Goal: Task Accomplishment & Management: Complete application form

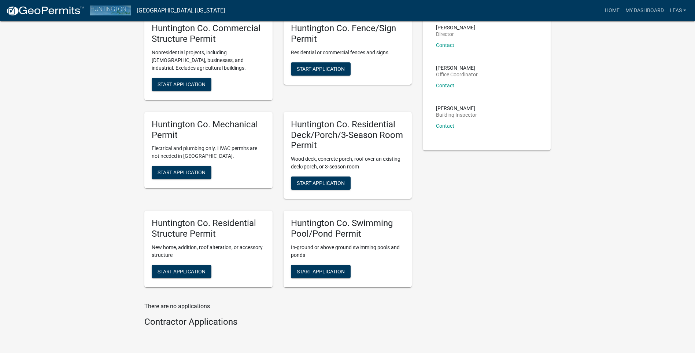
scroll to position [110, 0]
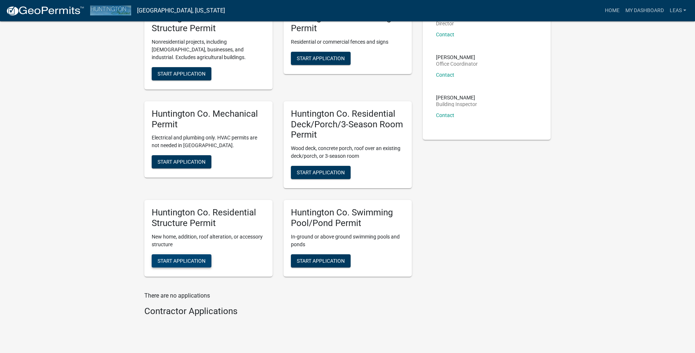
click at [189, 258] on span "Start Application" at bounding box center [182, 260] width 48 height 6
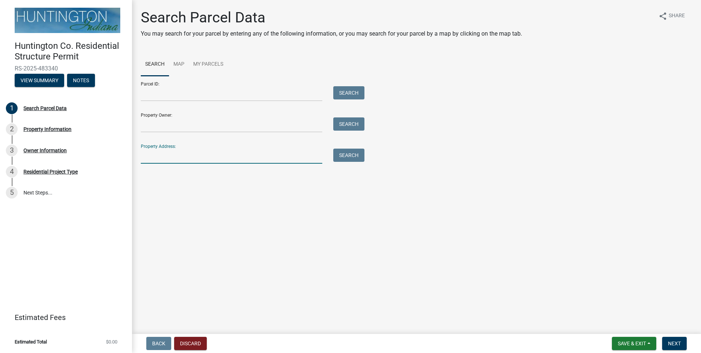
click at [189, 156] on input "Property Address:" at bounding box center [231, 155] width 181 height 15
type input "10386"
click at [351, 155] on button "Search" at bounding box center [348, 154] width 31 height 13
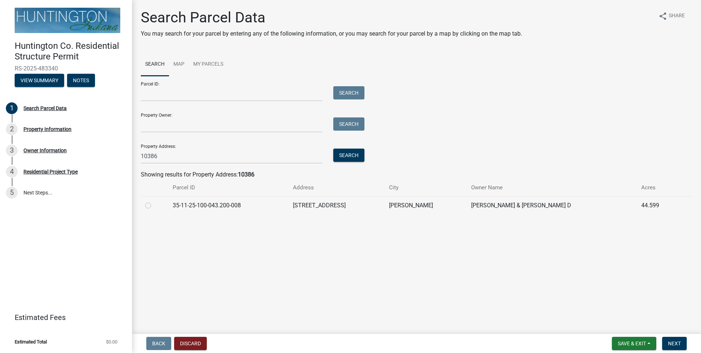
click at [154, 201] on label at bounding box center [154, 201] width 0 height 0
click at [154, 206] on input "radio" at bounding box center [156, 203] width 5 height 5
radio input "true"
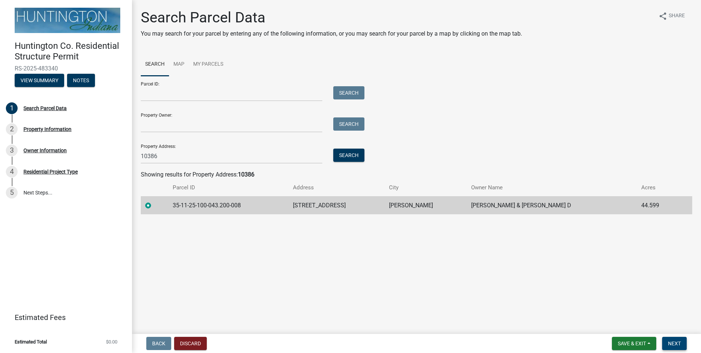
click at [678, 344] on span "Next" at bounding box center [674, 343] width 13 height 6
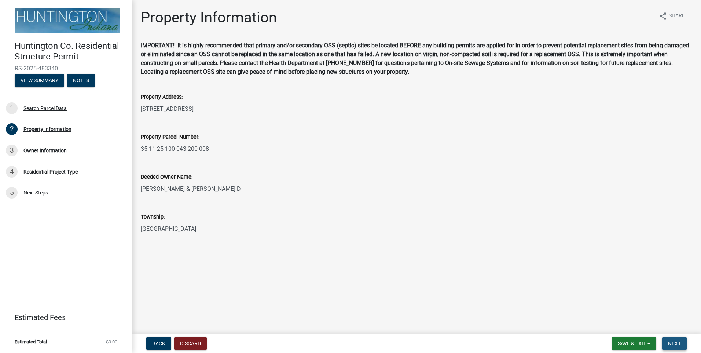
click at [675, 341] on span "Next" at bounding box center [674, 343] width 13 height 6
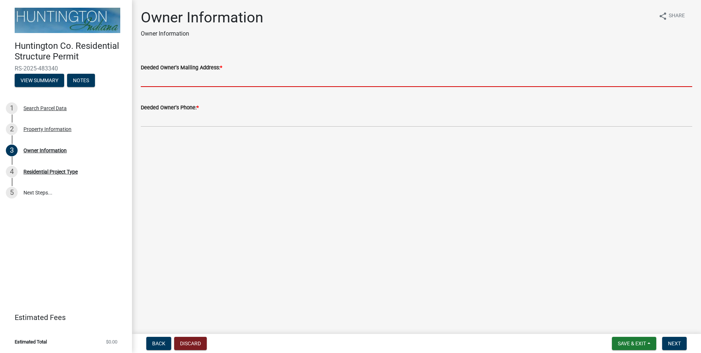
click at [228, 77] on input "Deeded Owner's Mailing Address: *" at bounding box center [416, 79] width 551 height 15
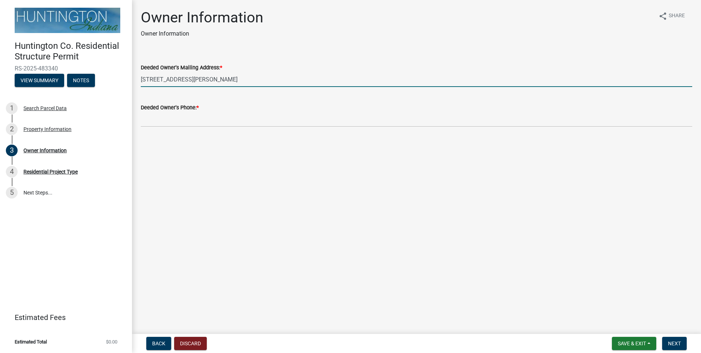
type input "[STREET_ADDRESS][PERSON_NAME]"
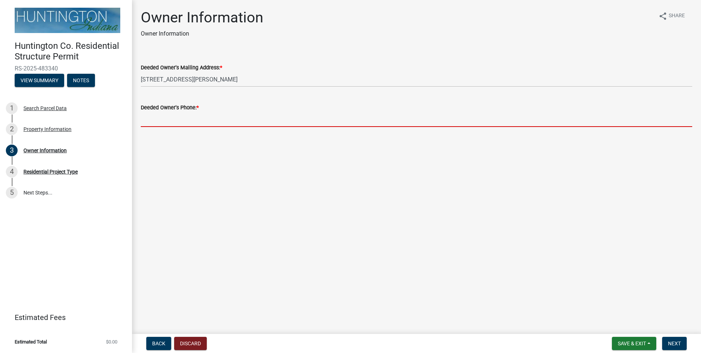
click at [194, 125] on input "Deeded Owner's Phone: *" at bounding box center [416, 119] width 551 height 15
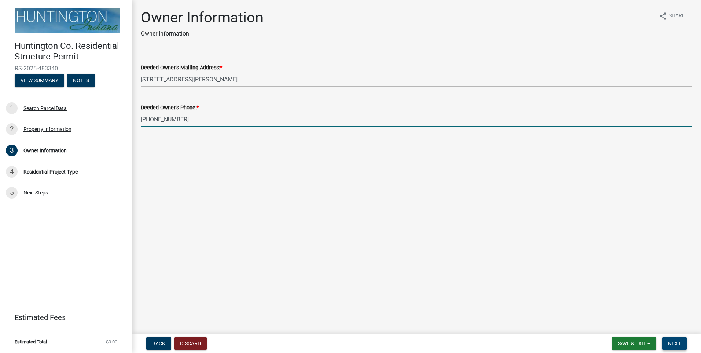
type input "[PHONE_NUMBER]"
click at [671, 341] on span "Next" at bounding box center [674, 343] width 13 height 6
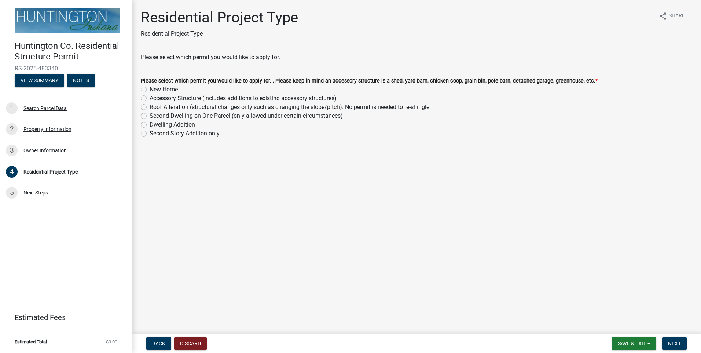
click at [150, 98] on label "Accessory Structure (includes additions to existing accessory structures)" at bounding box center [243, 98] width 187 height 9
click at [150, 98] on input "Accessory Structure (includes additions to existing accessory structures)" at bounding box center [152, 96] width 5 height 5
radio input "true"
click at [672, 345] on span "Next" at bounding box center [674, 343] width 13 height 6
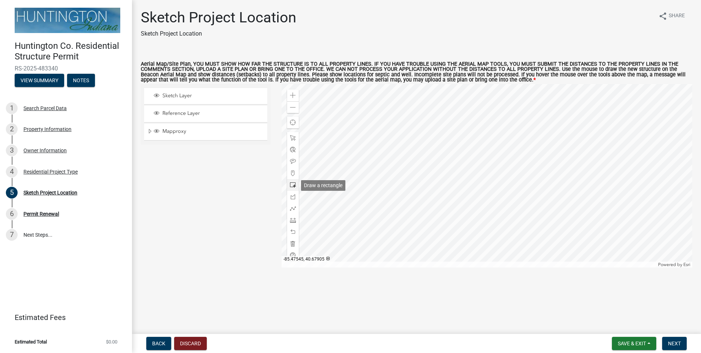
click at [293, 184] on span at bounding box center [293, 185] width 6 height 6
click at [297, 98] on div "Zoom in" at bounding box center [293, 95] width 12 height 12
click at [292, 137] on span at bounding box center [293, 138] width 6 height 6
click at [468, 135] on div at bounding box center [487, 175] width 411 height 183
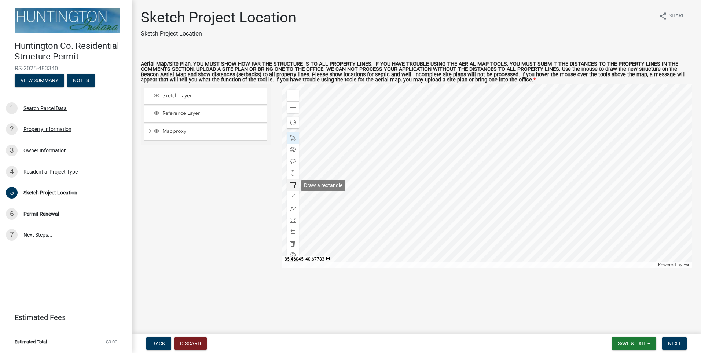
click at [287, 188] on div at bounding box center [293, 185] width 12 height 12
click at [436, 169] on div at bounding box center [487, 175] width 411 height 183
click at [295, 246] on span at bounding box center [293, 243] width 6 height 6
click at [294, 186] on span at bounding box center [293, 185] width 6 height 6
click at [439, 162] on div at bounding box center [487, 175] width 411 height 183
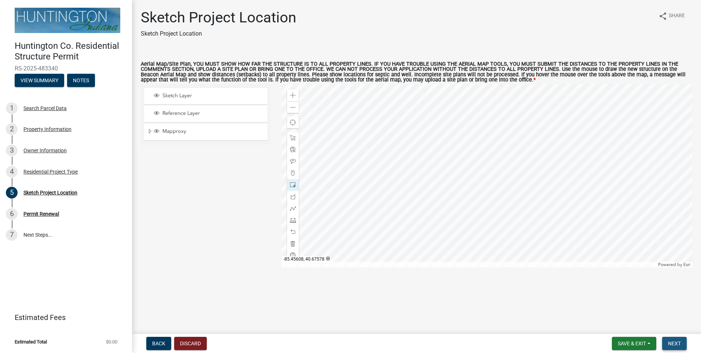
click at [675, 339] on button "Next" at bounding box center [674, 342] width 25 height 13
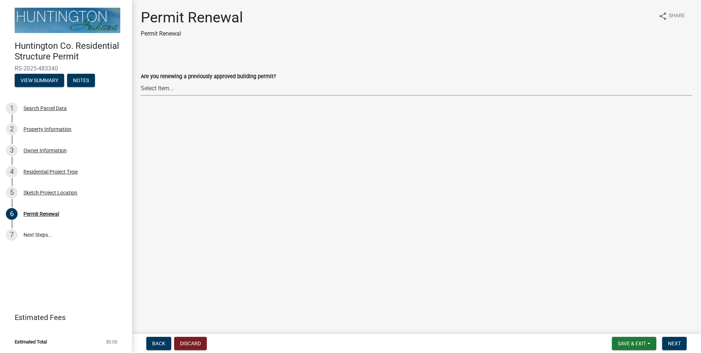
click at [167, 87] on select "Select Item... Yes No" at bounding box center [416, 88] width 551 height 15
click at [141, 81] on select "Select Item... Yes No" at bounding box center [416, 88] width 551 height 15
select select "7022fa2c-6c9f-4a5e-8d19-47b221a2a07d"
click at [680, 339] on button "Next" at bounding box center [674, 342] width 25 height 13
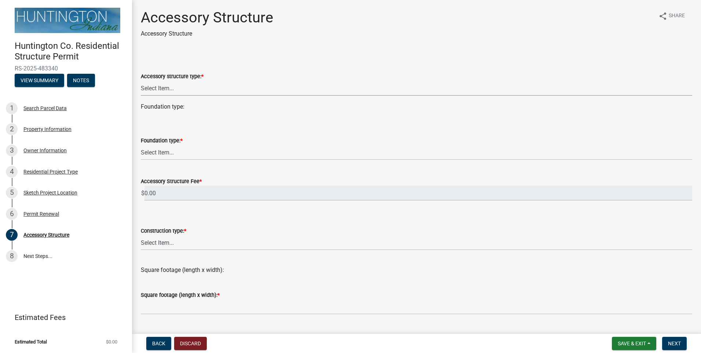
click at [169, 89] on select "Select Item... Detached Garage Pole Barn/[GEOGRAPHIC_DATA]/Yard Barn Carport Ga…" at bounding box center [416, 88] width 551 height 15
click at [141, 81] on select "Select Item... Detached Garage Pole Barn/[GEOGRAPHIC_DATA]/Yard Barn Carport Ga…" at bounding box center [416, 88] width 551 height 15
select select "e3d2b59d-588c-40e5-bb92-bc0663bbda40"
click at [162, 155] on select "Select Item... Footings (minimum 36" frost depth) Post-holes (42" depth with 6"…" at bounding box center [416, 152] width 551 height 15
click at [141, 145] on select "Select Item... Footings (minimum 36" frost depth) Post-holes (42" depth with 6"…" at bounding box center [416, 152] width 551 height 15
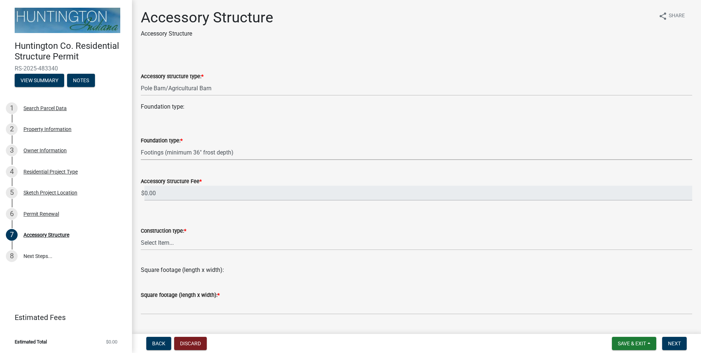
select select "28fb91a8-ea3f-4f99-8887-245e0e2d04b0"
click at [164, 244] on select "Select Item... Wood frame Steel Masonry Pole" at bounding box center [416, 242] width 551 height 15
click at [141, 235] on select "Select Item... Wood frame Steel Masonry Pole" at bounding box center [416, 242] width 551 height 15
select select "b13dc926-991e-4e5f-bffc-d00822840ec1"
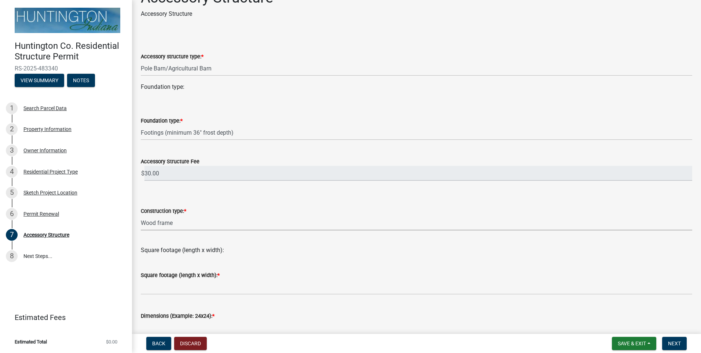
scroll to position [37, 0]
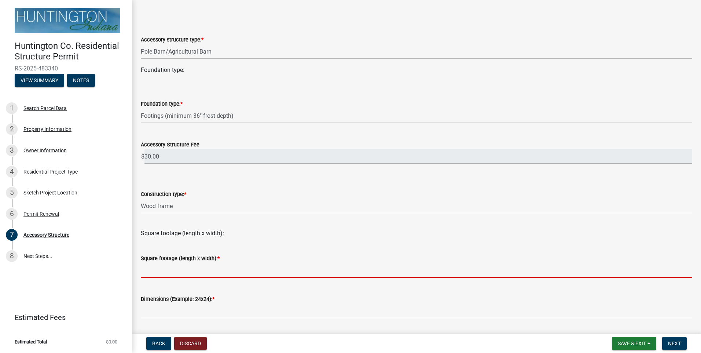
click at [161, 266] on input "text" at bounding box center [416, 269] width 551 height 15
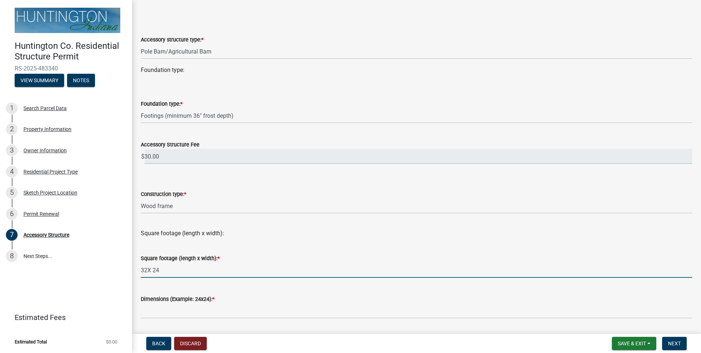
scroll to position [73, 0]
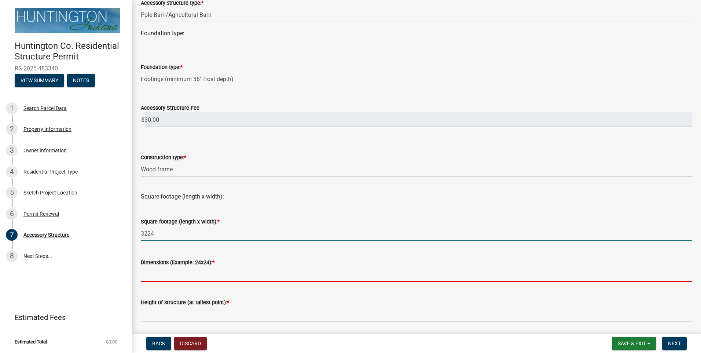
click at [171, 272] on input "Dimensions (Example: 24x24): *" at bounding box center [416, 273] width 551 height 15
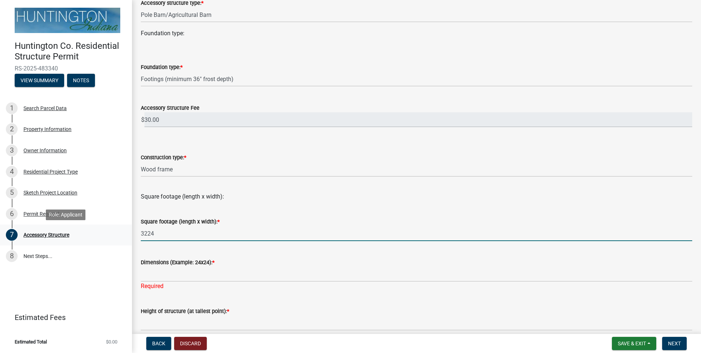
drag, startPoint x: 152, startPoint y: 232, endPoint x: 127, endPoint y: 234, distance: 25.0
click at [127, 234] on div "Huntington Co. Residential Structure Permit RS-2025-483340 View Summary Notes 1…" at bounding box center [350, 176] width 701 height 353
type input "4"
click at [162, 225] on div "Square footage (length x width): *" at bounding box center [416, 221] width 551 height 9
click at [157, 229] on input "4" at bounding box center [416, 233] width 551 height 15
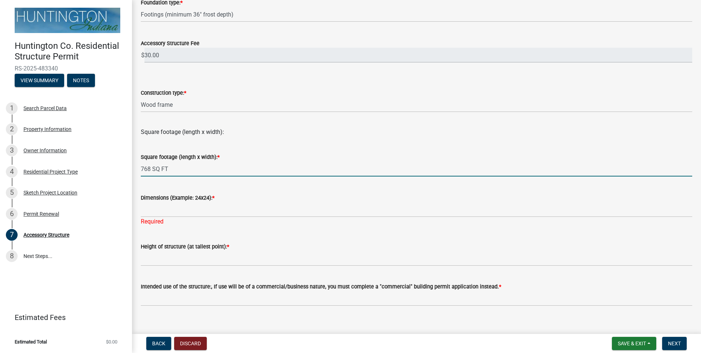
scroll to position [147, 0]
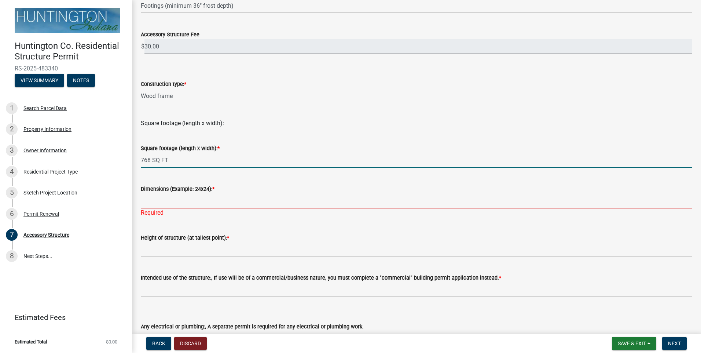
type input "768"
click at [168, 206] on input "Dimensions (Example: 24x24): *" at bounding box center [416, 200] width 551 height 15
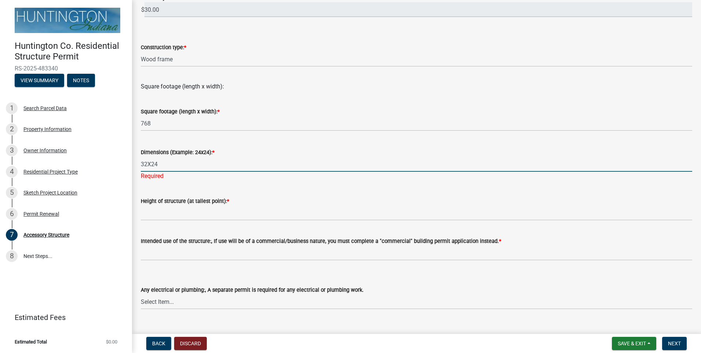
scroll to position [220, 0]
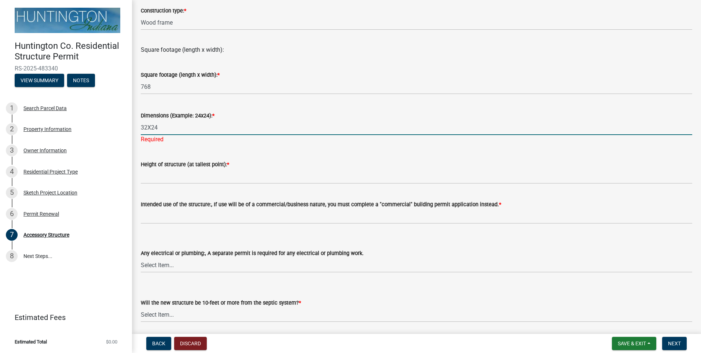
type input "32X24"
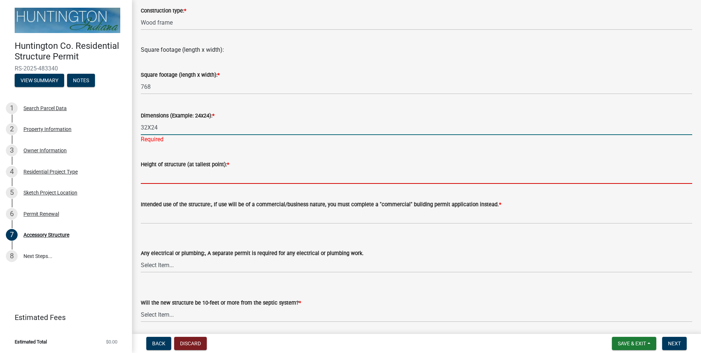
click at [184, 177] on wm-data-entity-input "Height of structure (at tallest point): *" at bounding box center [416, 170] width 551 height 40
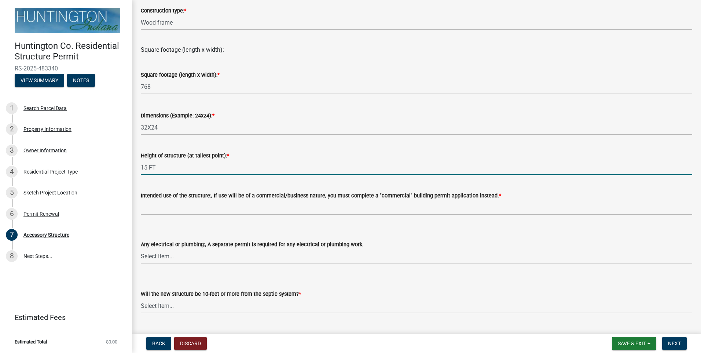
type input "15 FT"
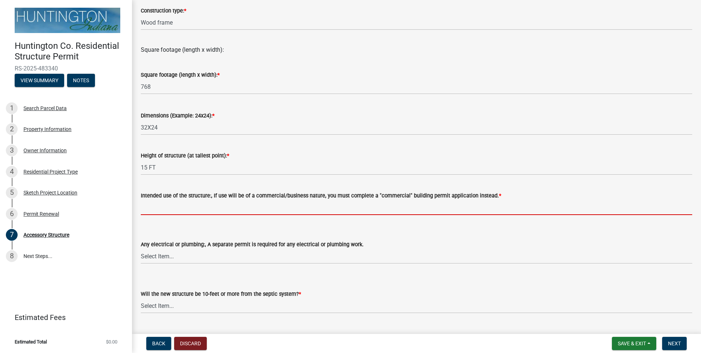
click at [143, 210] on input "Intended use of the structure:, If use will be of a commercial/business nature,…" at bounding box center [416, 207] width 551 height 15
type input "Storage"
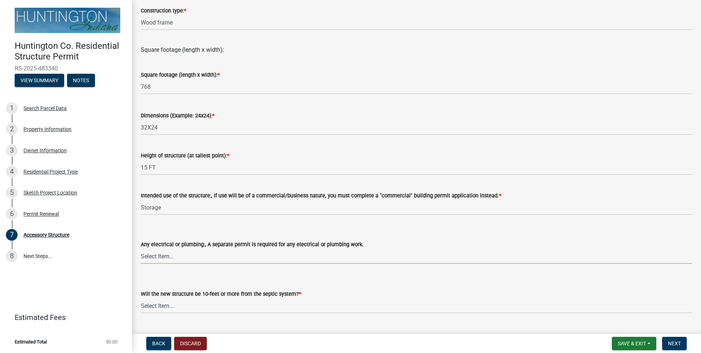
click at [165, 254] on select "Select Item... electrical plumbing both neither" at bounding box center [416, 256] width 551 height 15
click at [141, 249] on select "Select Item... electrical plumbing both neither" at bounding box center [416, 256] width 551 height 15
select select "80cc3b89-f934-448f-a793-da4ae4cdcc51"
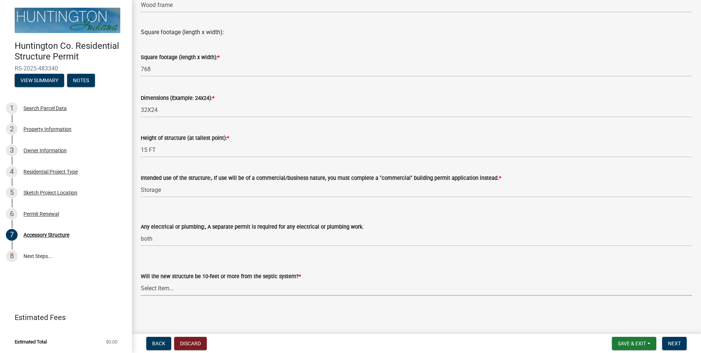
click at [156, 288] on select "Select Item... Yes No (Health Dept. approval needed) NA" at bounding box center [416, 287] width 551 height 15
click at [141, 280] on select "Select Item... Yes No (Health Dept. approval needed) NA" at bounding box center [416, 287] width 551 height 15
select select "e290cb59-fde3-4413-9642-22cae6324ace"
click at [669, 344] on span "Next" at bounding box center [674, 343] width 13 height 6
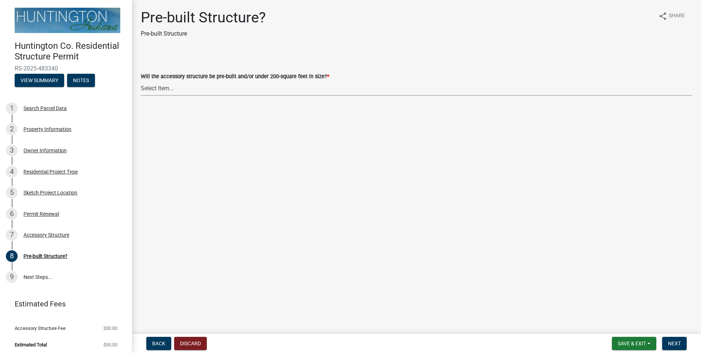
click at [157, 88] on select "Select Item... Yes No" at bounding box center [416, 88] width 551 height 15
click at [141, 81] on select "Select Item... Yes No" at bounding box center [416, 88] width 551 height 15
select select "d029f378-bdde-4f05-beaa-ba284da949e8"
click at [681, 339] on button "Next" at bounding box center [674, 342] width 25 height 13
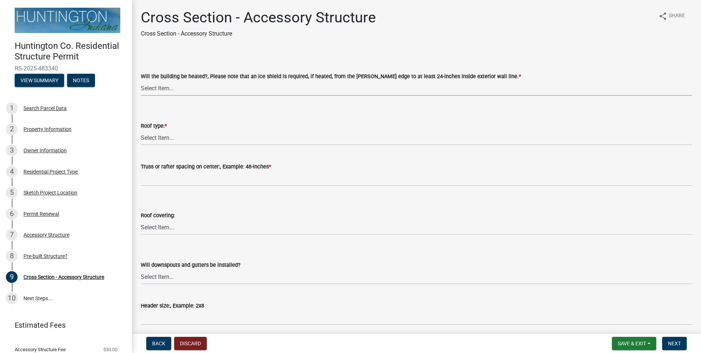
click at [168, 91] on select "Select Item... Yes No" at bounding box center [416, 88] width 551 height 15
click at [141, 81] on select "Select Item... Yes No" at bounding box center [416, 88] width 551 height 15
select select "ba2707f8-fdb9-4c3b-84a2-25ea63f3a696"
click at [150, 141] on select "Select Item... Trusses Rafters" at bounding box center [416, 137] width 551 height 15
click at [141, 130] on select "Select Item... Trusses Rafters" at bounding box center [416, 137] width 551 height 15
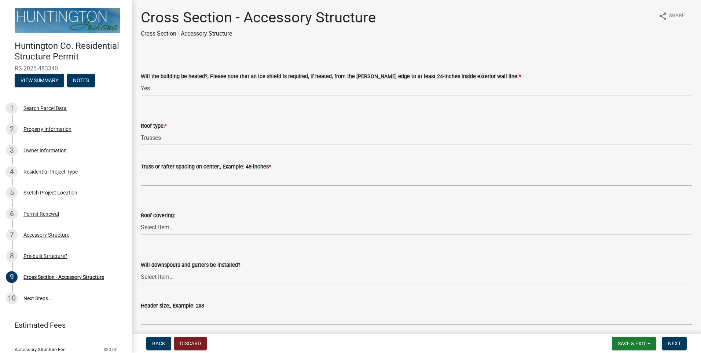
select select "58ed3e0b-1ace-471f-b889-2677fdd8f470"
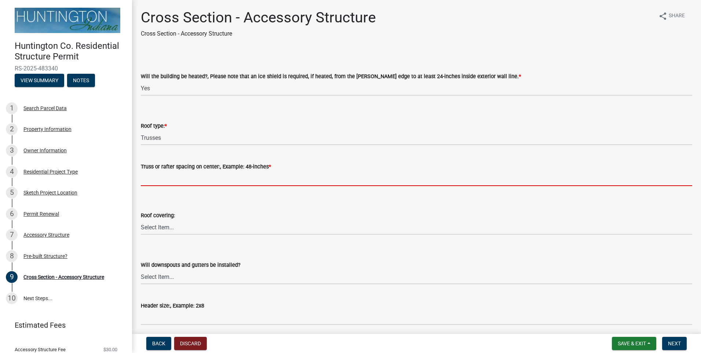
click at [153, 179] on input "Truss or rafter spacing on center:, Example: 48-inches *" at bounding box center [416, 178] width 551 height 15
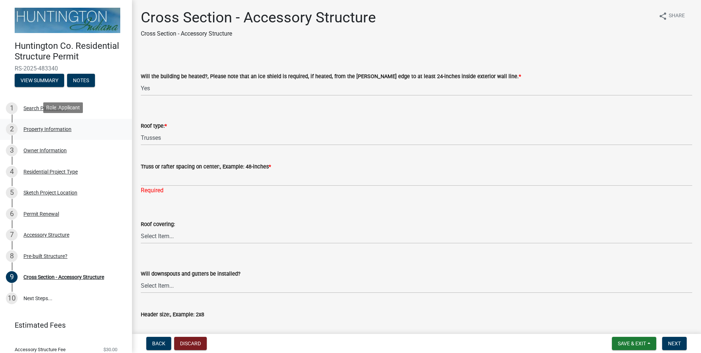
click at [57, 129] on div "Property Information" at bounding box center [47, 128] width 48 height 5
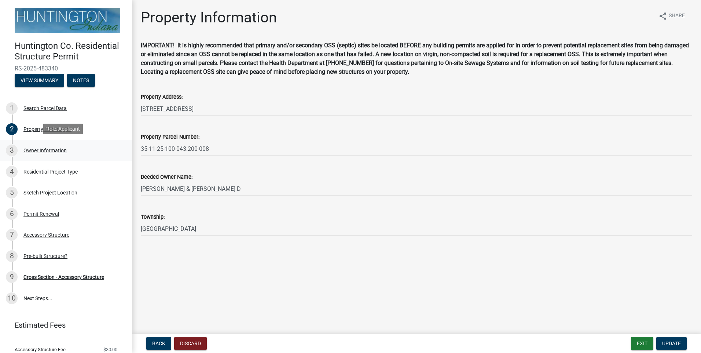
click at [52, 148] on div "Owner Information" at bounding box center [44, 150] width 43 height 5
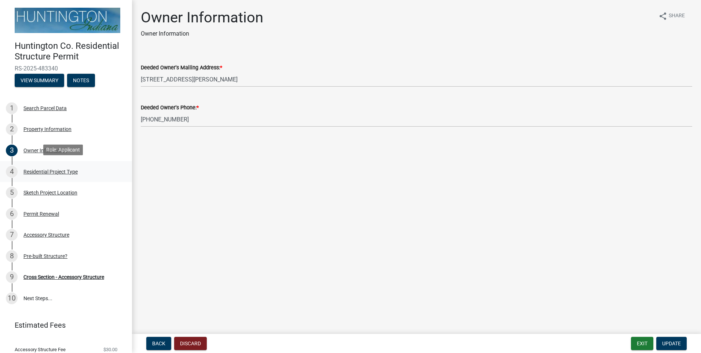
click at [63, 176] on link "4 Residential Project Type" at bounding box center [66, 171] width 132 height 21
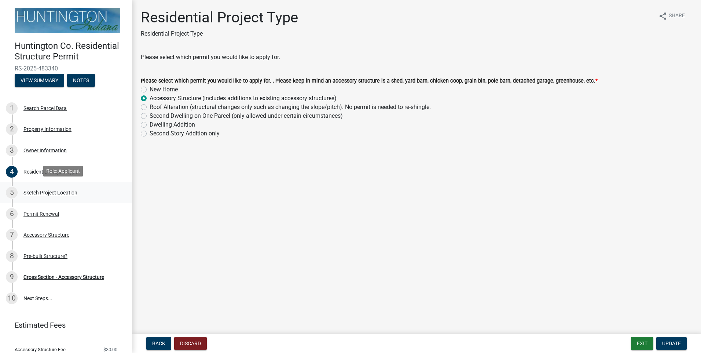
click at [39, 190] on div "Sketch Project Location" at bounding box center [50, 192] width 54 height 5
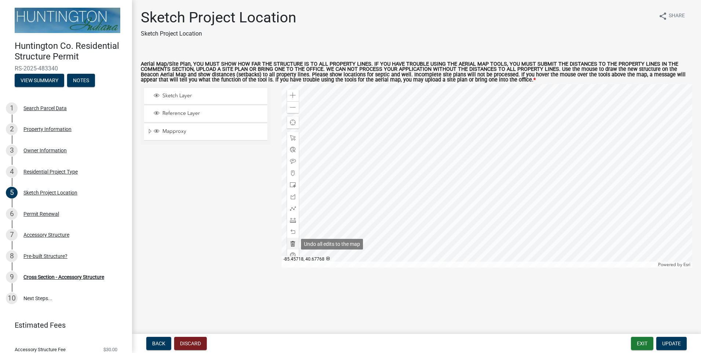
click at [290, 244] on span at bounding box center [293, 243] width 6 height 6
click at [294, 107] on span at bounding box center [293, 107] width 6 height 6
click at [289, 110] on div "Zoom out" at bounding box center [293, 107] width 12 height 12
click at [293, 185] on span at bounding box center [293, 185] width 6 height 6
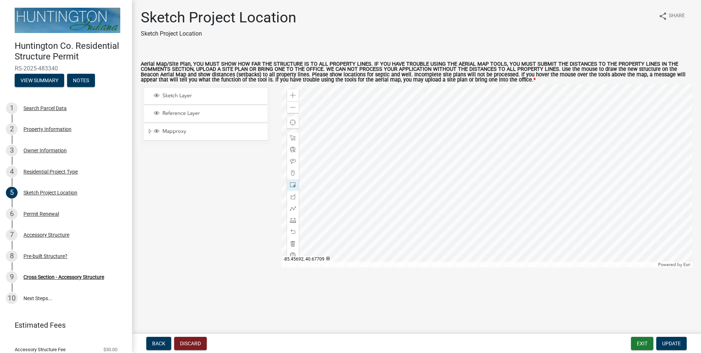
click at [476, 227] on div at bounding box center [487, 175] width 411 height 183
click at [662, 342] on span "Update" at bounding box center [671, 343] width 19 height 6
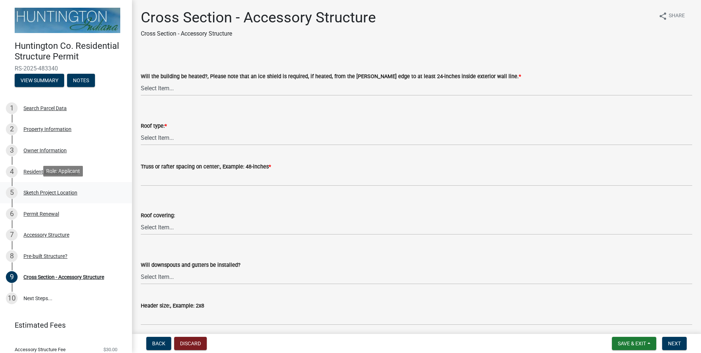
click at [71, 191] on div "Sketch Project Location" at bounding box center [50, 192] width 54 height 5
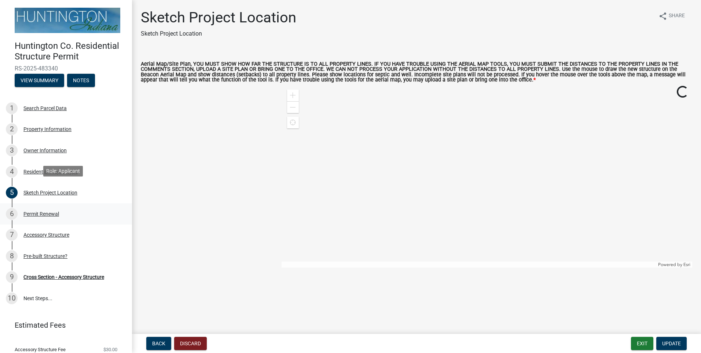
click at [60, 206] on link "6 Permit Renewal" at bounding box center [66, 213] width 132 height 21
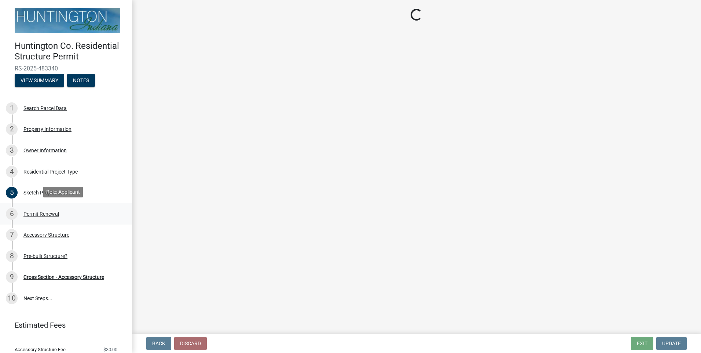
select select "7022fa2c-6c9f-4a5e-8d19-47b221a2a07d"
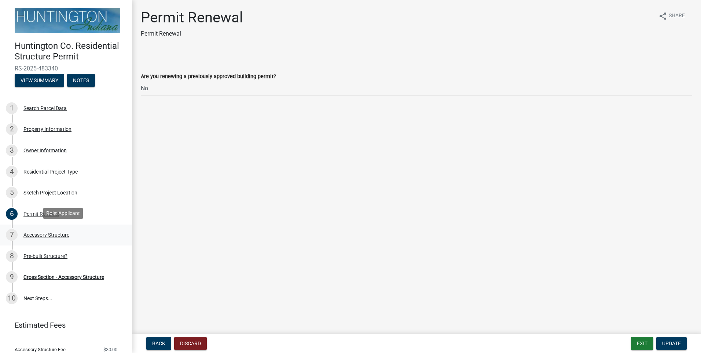
click at [62, 232] on div "Accessory Structure" at bounding box center [46, 234] width 46 height 5
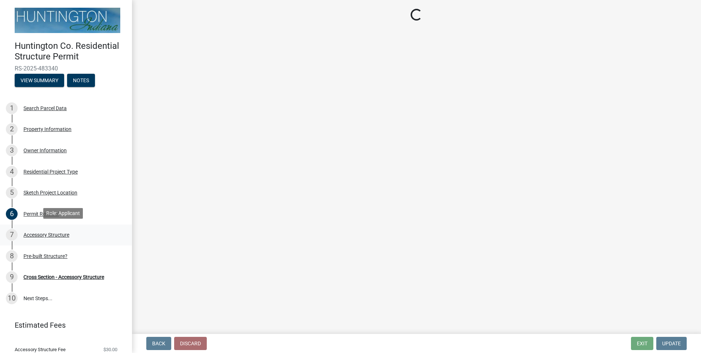
select select "e3d2b59d-588c-40e5-bb92-bc0663bbda40"
select select "28fb91a8-ea3f-4f99-8887-245e0e2d04b0"
select select "b13dc926-991e-4e5f-bffc-d00822840ec1"
select select "80cc3b89-f934-448f-a793-da4ae4cdcc51"
select select "e290cb59-fde3-4413-9642-22cae6324ace"
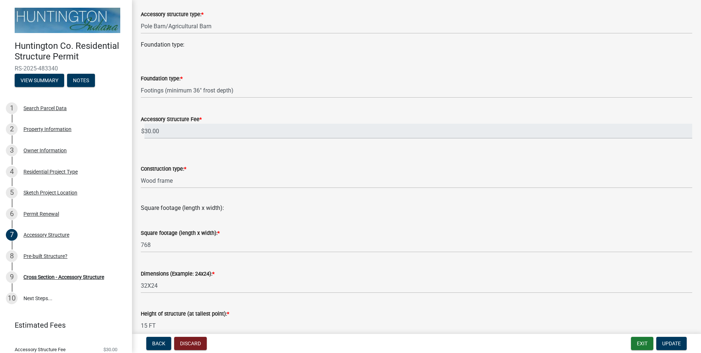
scroll to position [73, 0]
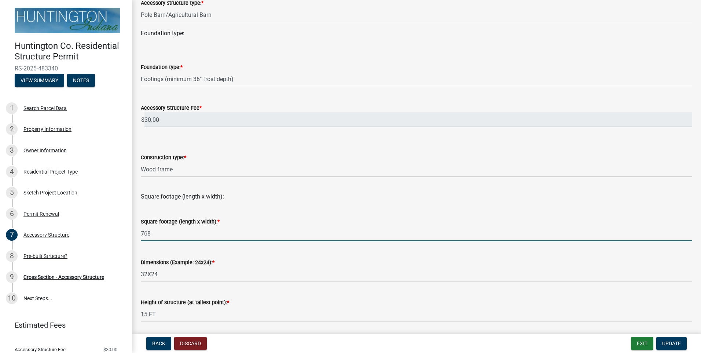
click at [157, 236] on input "768" at bounding box center [416, 233] width 551 height 15
type input "7"
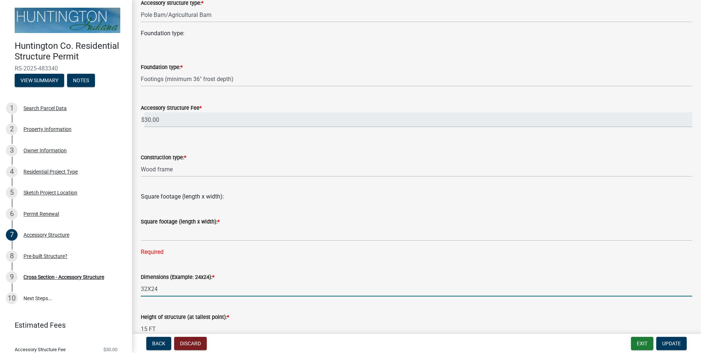
click at [167, 275] on form "Dimensions (Example: 24x24): * 32X24" at bounding box center [416, 284] width 551 height 24
click at [165, 289] on input "32X24" at bounding box center [416, 288] width 551 height 15
type input "3"
type input "3744"
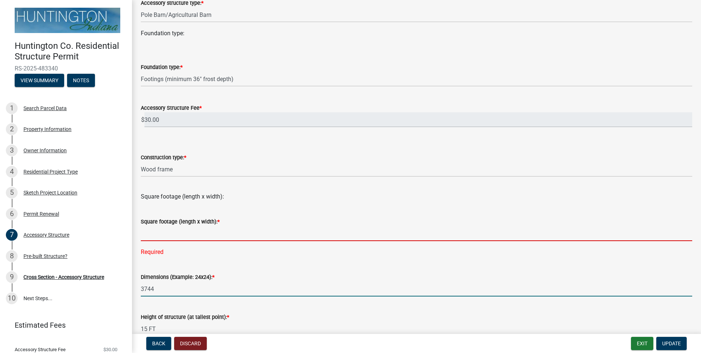
click at [152, 237] on input "text" at bounding box center [416, 233] width 551 height 15
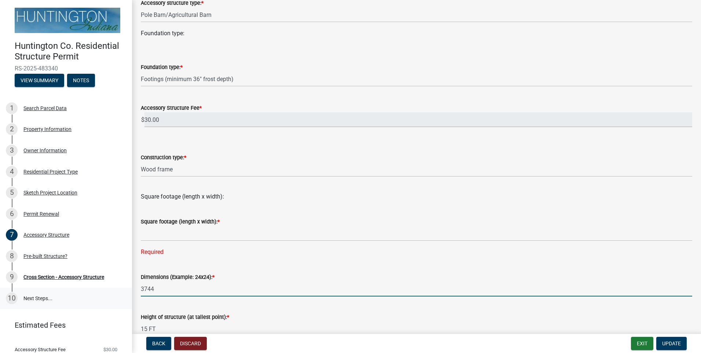
drag, startPoint x: 154, startPoint y: 290, endPoint x: 119, endPoint y: 288, distance: 34.9
click at [119, 288] on div "Huntington Co. Residential Structure Permit RS-2025-483340 View Summary Notes 1…" at bounding box center [350, 176] width 701 height 353
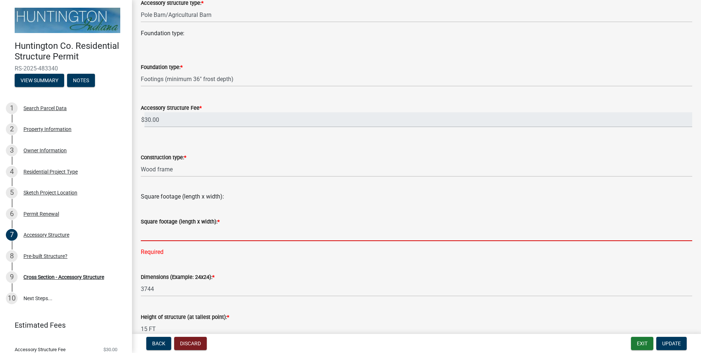
click at [163, 235] on input "text" at bounding box center [416, 233] width 551 height 15
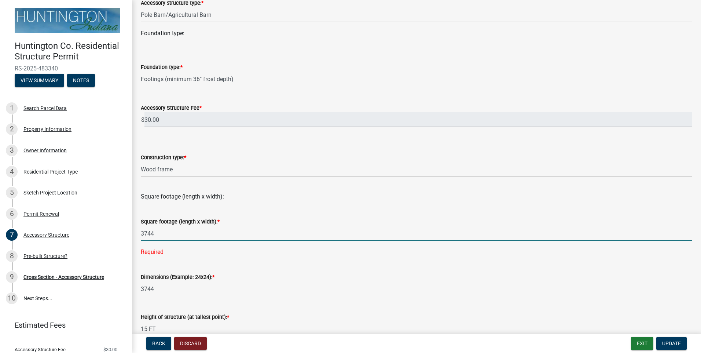
type input "3744"
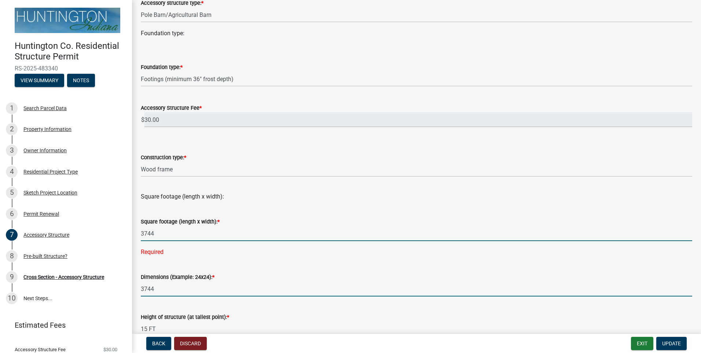
click at [157, 288] on wm-data-entity-input-list "Accessory structure type: * Select Item... Detached Garage Pole Barn/[GEOGRAPHI…" at bounding box center [416, 229] width 551 height 501
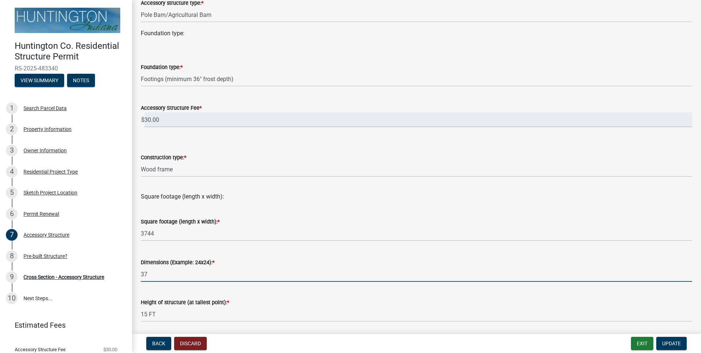
type input "3"
type input "78X48"
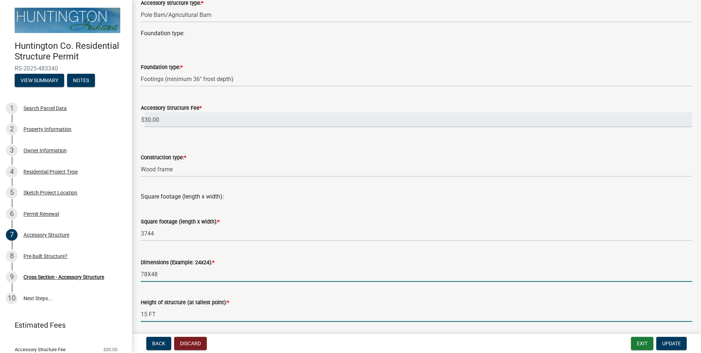
click at [167, 312] on input "15 FT" at bounding box center [416, 313] width 551 height 15
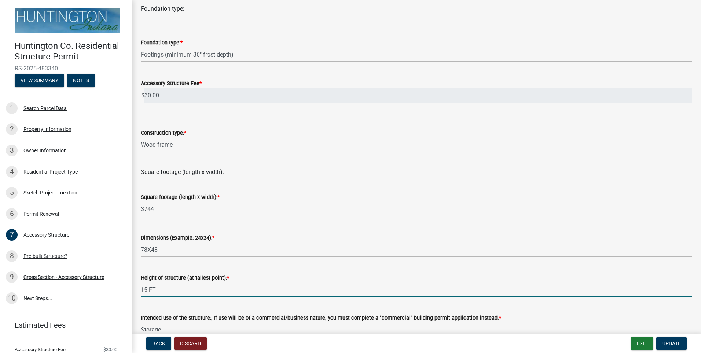
scroll to position [110, 0]
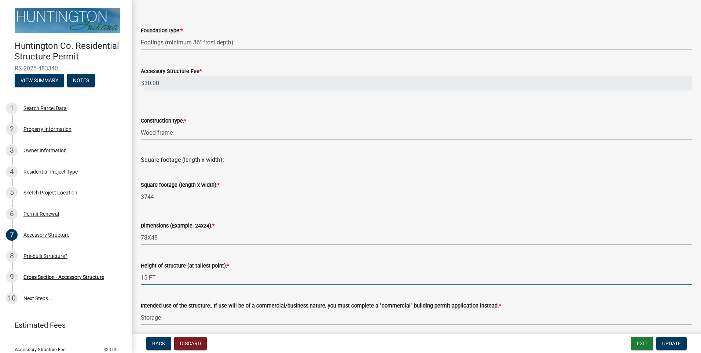
click at [147, 276] on input "15 FT" at bounding box center [416, 277] width 551 height 15
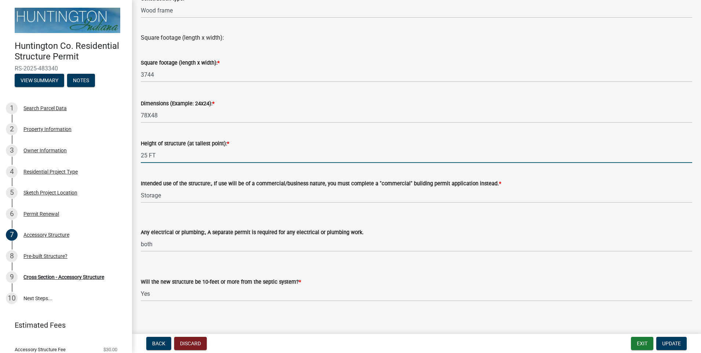
scroll to position [238, 0]
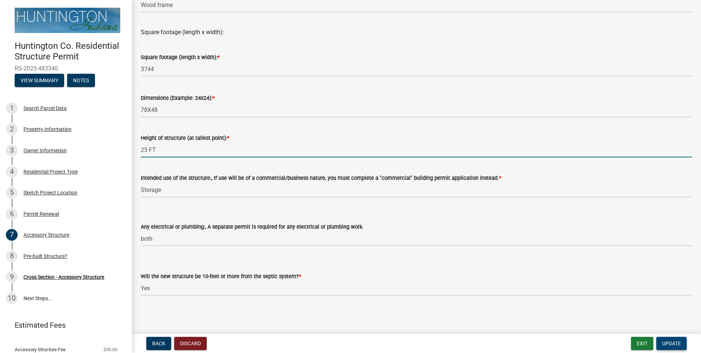
type input "25 FT"
click at [676, 342] on span "Update" at bounding box center [671, 343] width 19 height 6
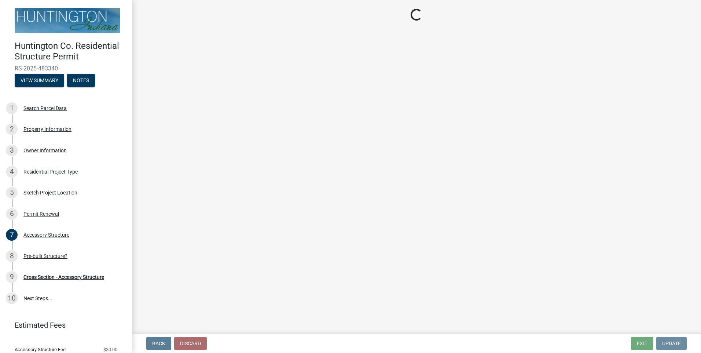
scroll to position [0, 0]
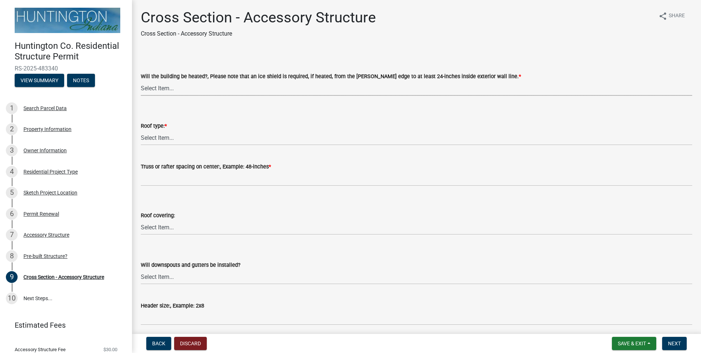
click at [164, 84] on select "Select Item... Yes No" at bounding box center [416, 88] width 551 height 15
click at [141, 81] on select "Select Item... Yes No" at bounding box center [416, 88] width 551 height 15
select select "ba2707f8-fdb9-4c3b-84a2-25ea63f3a696"
click at [157, 139] on select "Select Item... Trusses Rafters" at bounding box center [416, 137] width 551 height 15
click at [141, 130] on select "Select Item... Trusses Rafters" at bounding box center [416, 137] width 551 height 15
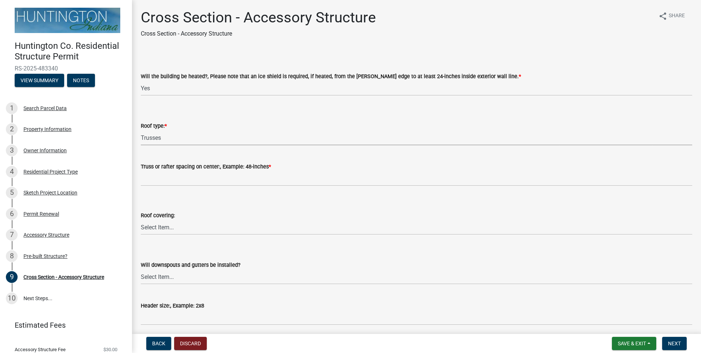
select select "58ed3e0b-1ace-471f-b889-2677fdd8f470"
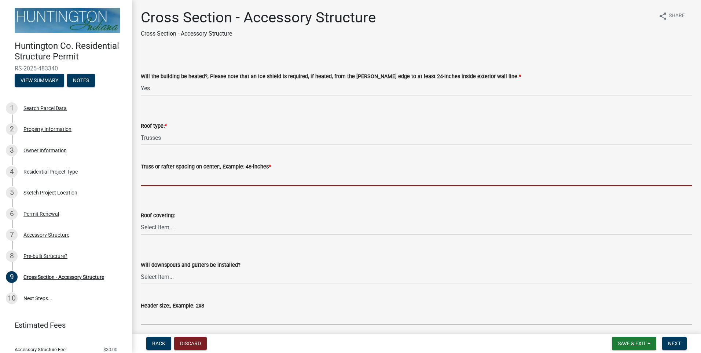
click at [168, 179] on input "Truss or rafter spacing on center:, Example: 48-inches *" at bounding box center [416, 178] width 551 height 15
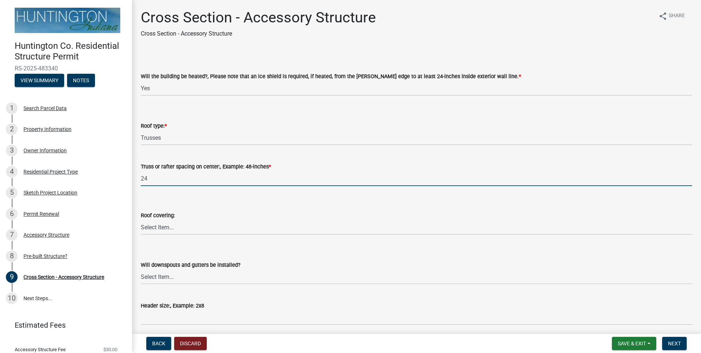
type input "24""
click at [147, 230] on select "Select Item... Shingles Metal Other" at bounding box center [416, 227] width 551 height 15
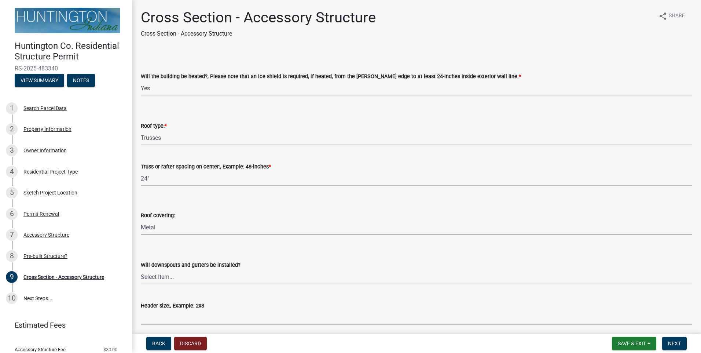
click at [141, 220] on select "Select Item... Shingles Metal Other" at bounding box center [416, 227] width 551 height 15
select select "22f604be-c36a-40f3-9f57-4bbc5c076a1d"
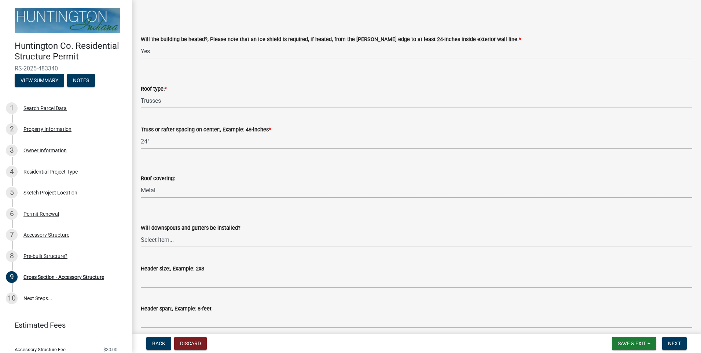
scroll to position [73, 0]
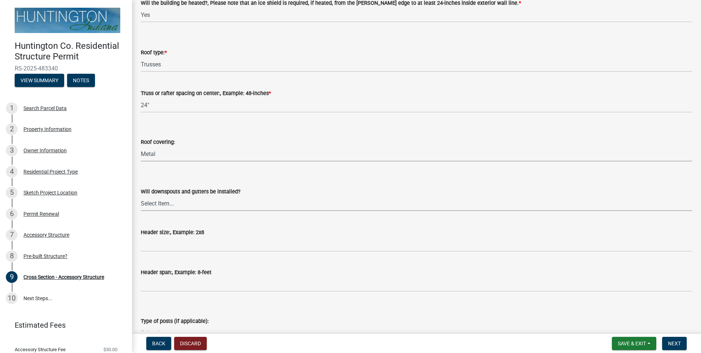
click at [159, 206] on select "Select Item... Yes No" at bounding box center [416, 203] width 551 height 15
click at [141, 196] on select "Select Item... Yes No" at bounding box center [416, 203] width 551 height 15
select select "05bcc9c2-cc61-4e54-bfdb-7d80d739f61b"
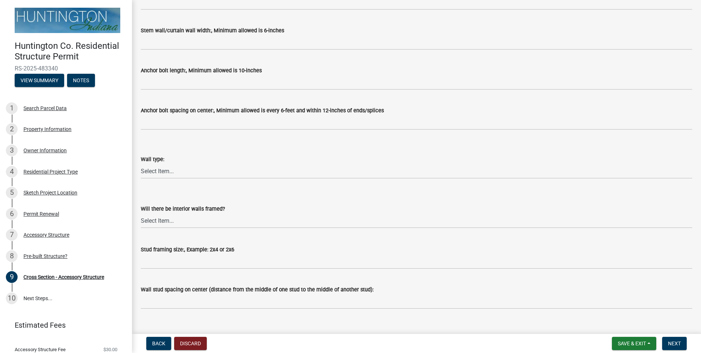
scroll to position [586, 0]
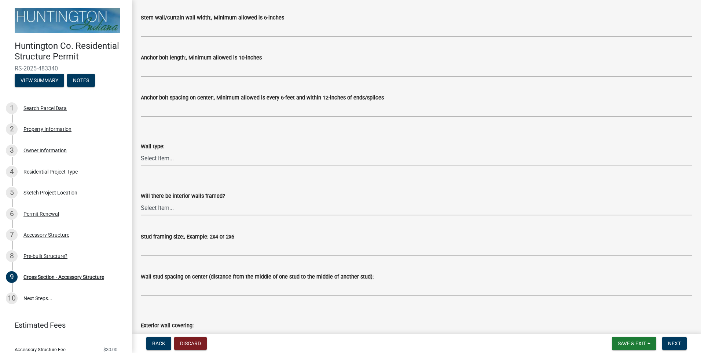
click at [154, 211] on select "Select Item... Yes No" at bounding box center [416, 207] width 551 height 15
click at [141, 200] on select "Select Item... Yes No" at bounding box center [416, 207] width 551 height 15
select select "cb2653af-3c03-419c-992c-ea4f649325ca"
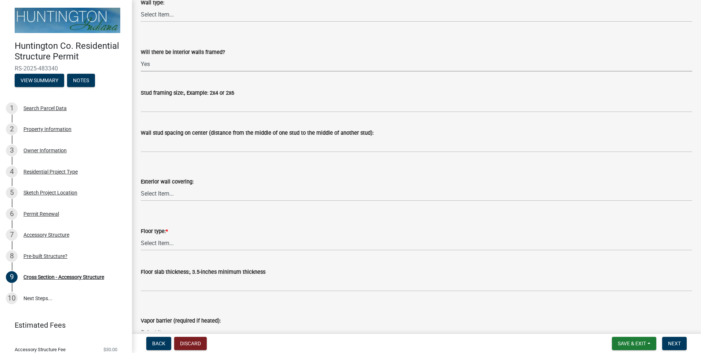
scroll to position [733, 0]
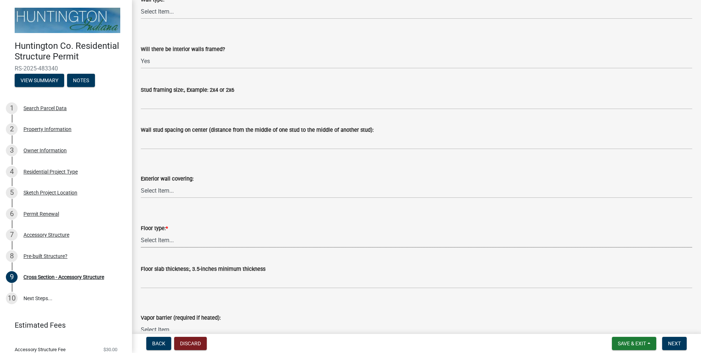
click at [158, 242] on select "Select Item... Slab Gravel Both Slab and Gravel" at bounding box center [416, 239] width 551 height 15
click at [141, 232] on select "Select Item... Slab Gravel Both Slab and Gravel" at bounding box center [416, 239] width 551 height 15
select select "174524f7-a4fe-45d6-a770-f02cb493cb11"
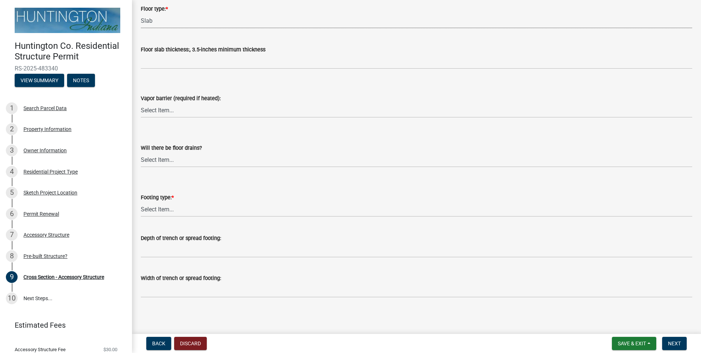
scroll to position [953, 0]
click at [143, 214] on select "Select Item... Post Holes (Minimum depth is 42-inches with a 6-inch base prior …" at bounding box center [416, 208] width 551 height 15
click at [141, 201] on select "Select Item... Post Holes (Minimum depth is 42-inches with a 6-inch base prior …" at bounding box center [416, 208] width 551 height 15
select select "529bc684-12df-48b2-97cd-3e7eb43b3d6a"
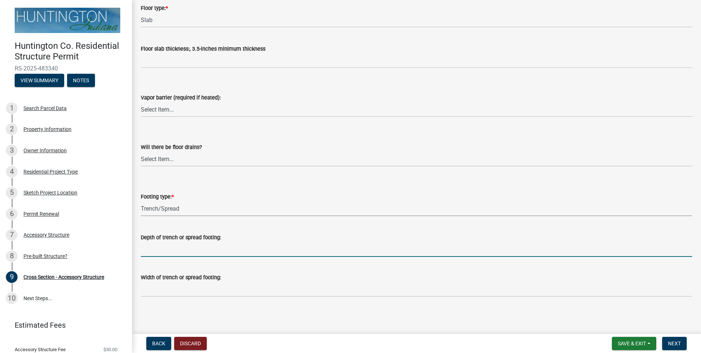
click at [152, 246] on input "Depth of trench or spread footing:" at bounding box center [416, 249] width 551 height 15
type input "36""
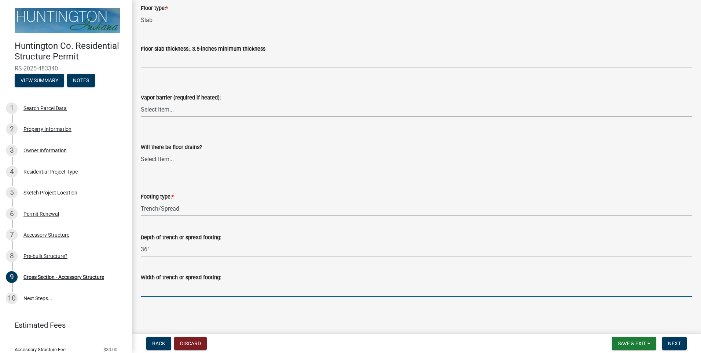
click at [160, 287] on input "Width of trench or spread footing:" at bounding box center [416, 289] width 551 height 15
type input "12""
click at [672, 345] on span "Next" at bounding box center [674, 343] width 13 height 6
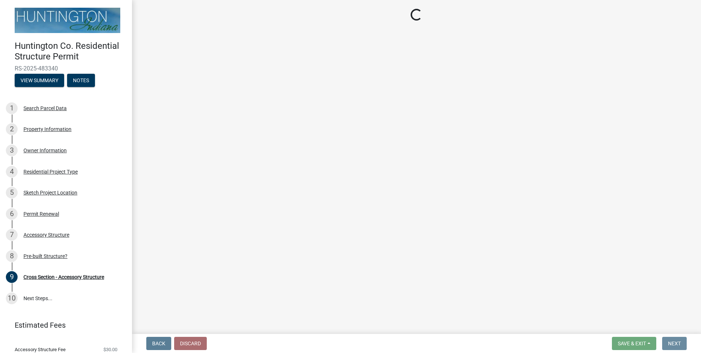
scroll to position [0, 0]
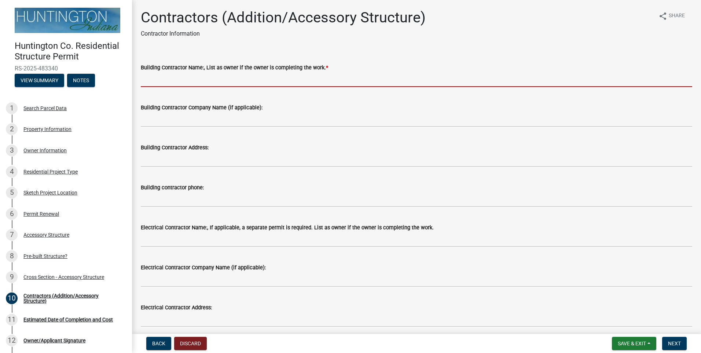
click at [155, 78] on input "Building Contractor Name:, List as owner if the owner is completing the work. *" at bounding box center [416, 79] width 551 height 15
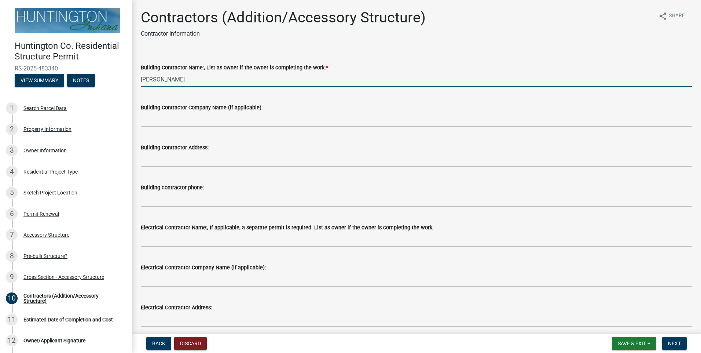
drag, startPoint x: 157, startPoint y: 79, endPoint x: 120, endPoint y: 78, distance: 37.0
click at [120, 78] on div "Huntington Co. Residential Structure Permit RS-2025-483340 View Summary Notes 1…" at bounding box center [350, 176] width 701 height 353
click at [178, 78] on input "[PERSON_NAME]" at bounding box center [416, 79] width 551 height 15
drag, startPoint x: 198, startPoint y: 77, endPoint x: 110, endPoint y: 84, distance: 87.9
click at [110, 84] on div "Huntington Co. Residential Structure Permit RS-2025-483340 View Summary Notes 1…" at bounding box center [350, 176] width 701 height 353
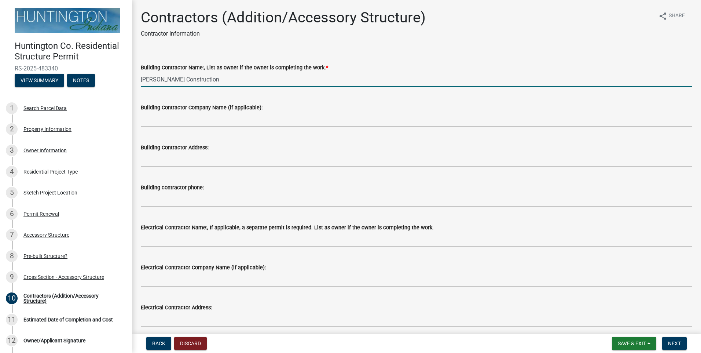
type input "[PERSON_NAME] Construction"
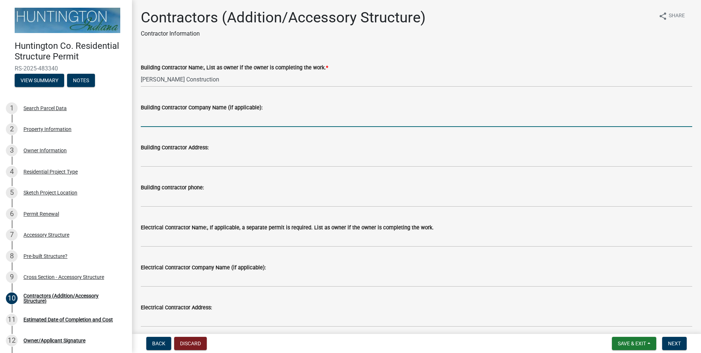
paste input "[PERSON_NAME] Construction"
type input "[PERSON_NAME] Construction"
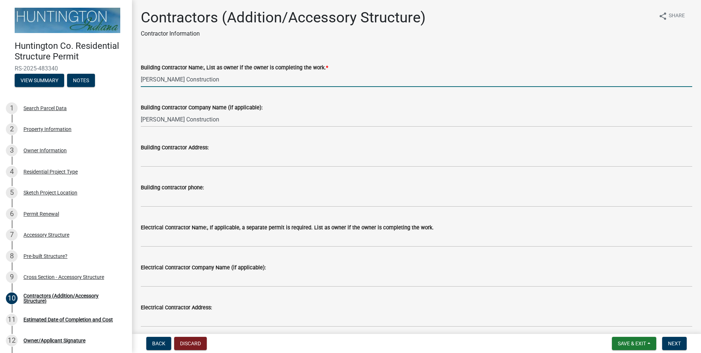
drag, startPoint x: 196, startPoint y: 79, endPoint x: 155, endPoint y: 81, distance: 41.5
click at [155, 81] on input "[PERSON_NAME] Construction" at bounding box center [416, 79] width 551 height 15
click at [141, 79] on input "[PERSON_NAME]" at bounding box center [416, 79] width 551 height 15
type input "[PERSON_NAME]"
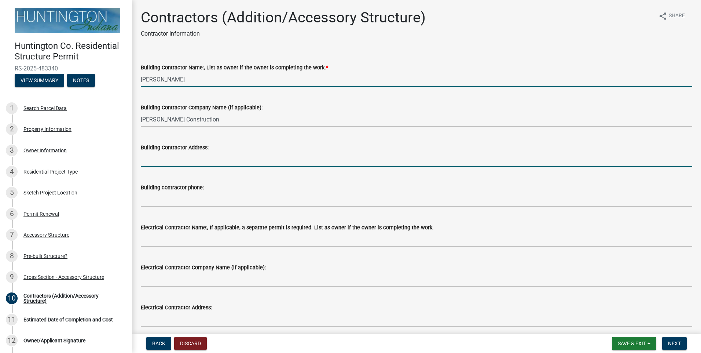
click at [174, 162] on input "Building Contractor Address:" at bounding box center [416, 159] width 551 height 15
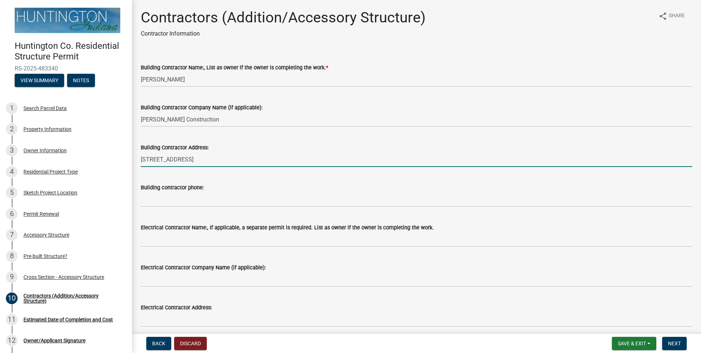
type input "[STREET_ADDRESS]"
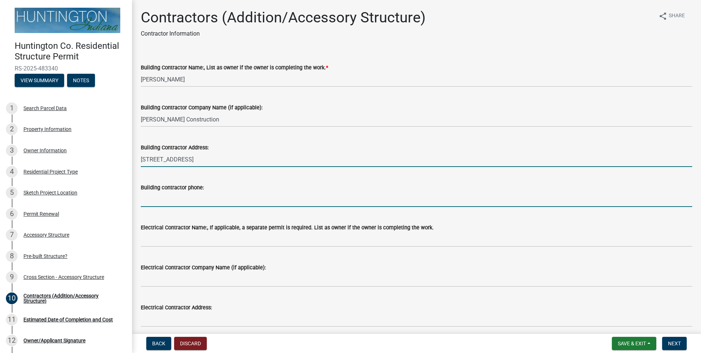
click at [202, 202] on input "Building contractor phone:" at bounding box center [416, 199] width 551 height 15
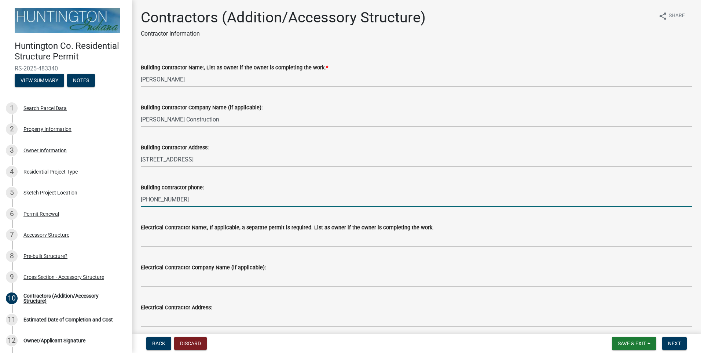
type input "[PHONE_NUMBER]"
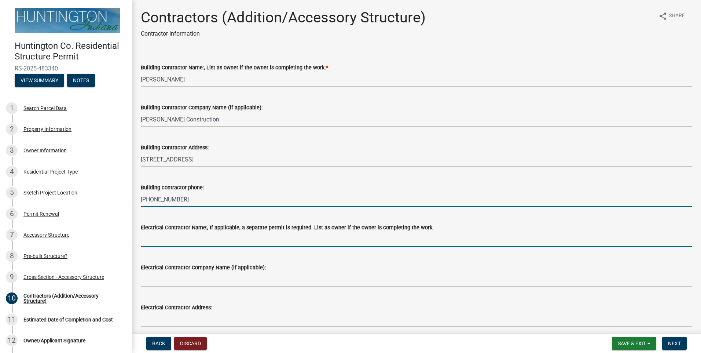
click at [196, 239] on input "Electrical Contractor Name:, If applicable, a separate permit is required. List…" at bounding box center [416, 239] width 551 height 15
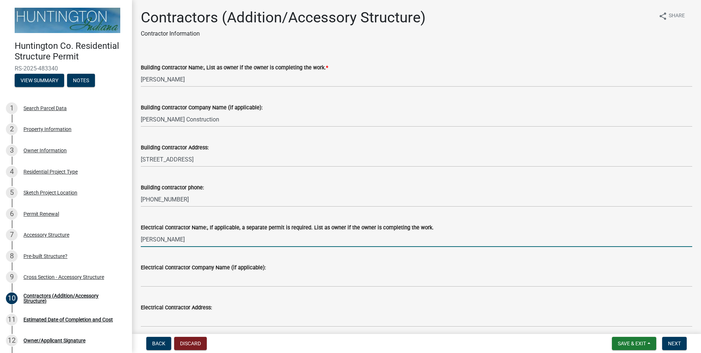
type input "[PERSON_NAME]"
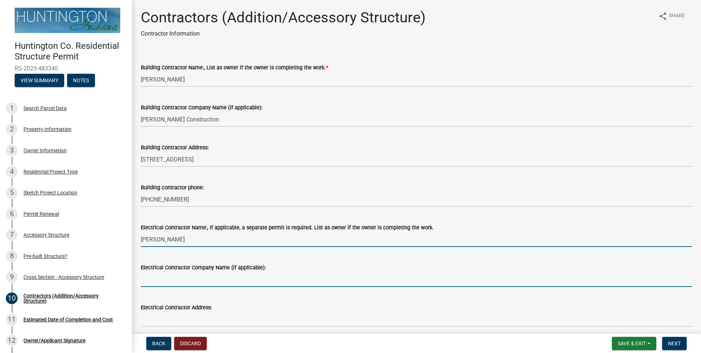
click at [173, 275] on input "Electrical Contractor Company Name (if applicable):" at bounding box center [416, 279] width 551 height 15
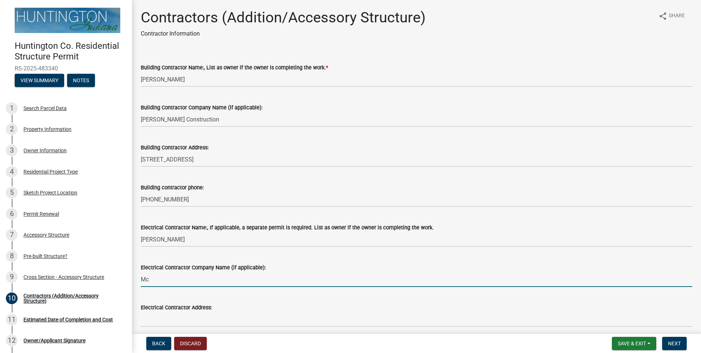
type input "M"
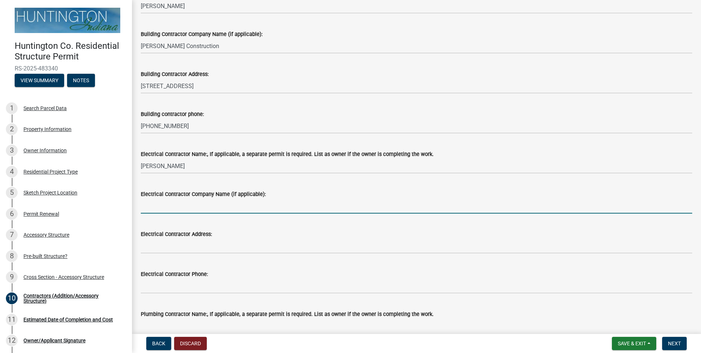
scroll to position [110, 0]
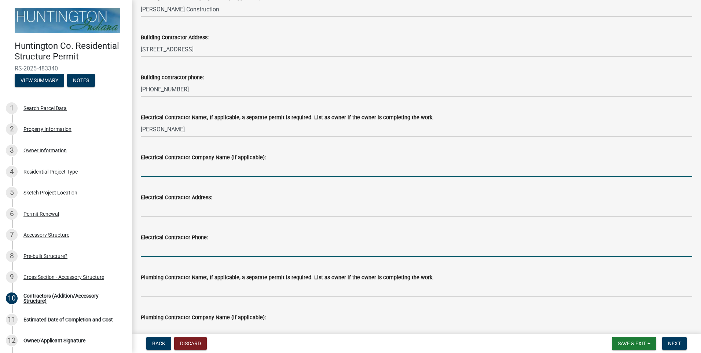
click at [164, 245] on input "Electrical Contractor Phone:" at bounding box center [416, 249] width 551 height 15
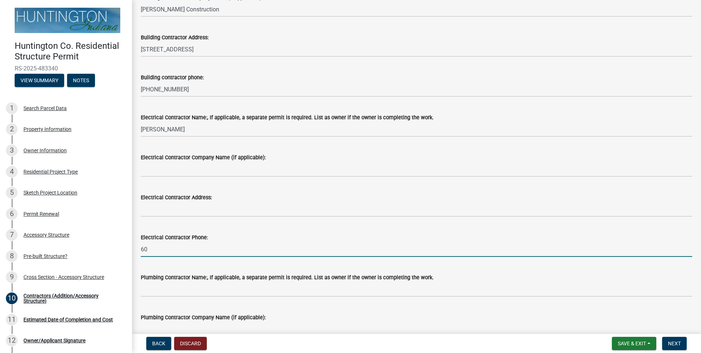
type input "6"
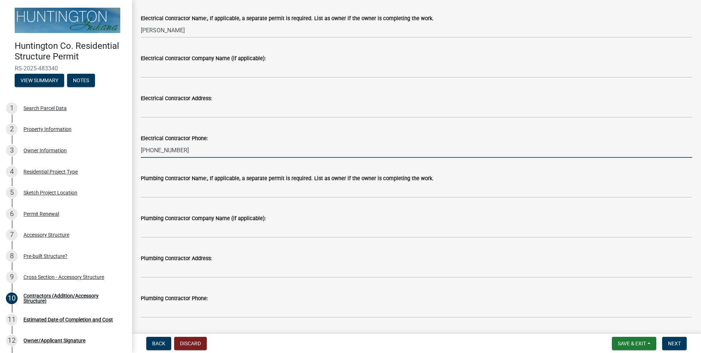
scroll to position [220, 0]
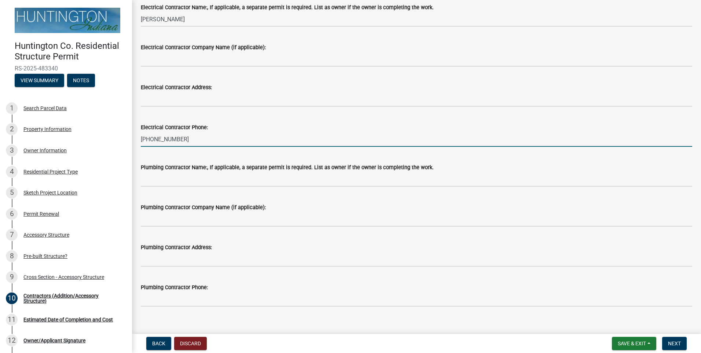
type input "[PHONE_NUMBER]"
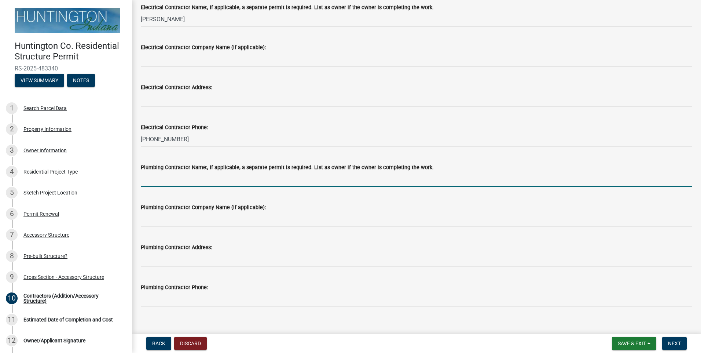
click at [179, 176] on input "Plumbing Contractor Name:, If applicable, a separate permit is required. List a…" at bounding box center [416, 179] width 551 height 15
type input "TBD"
click at [674, 342] on span "Next" at bounding box center [674, 343] width 13 height 6
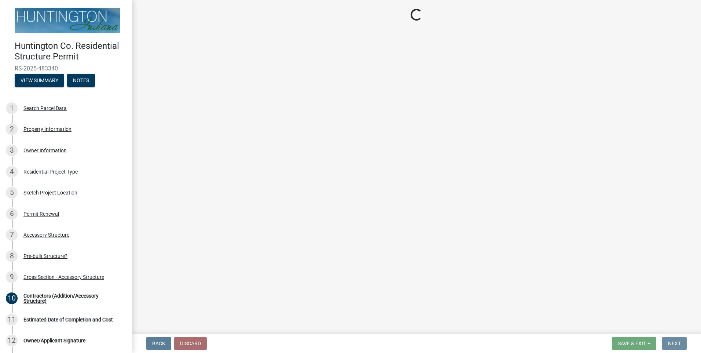
scroll to position [0, 0]
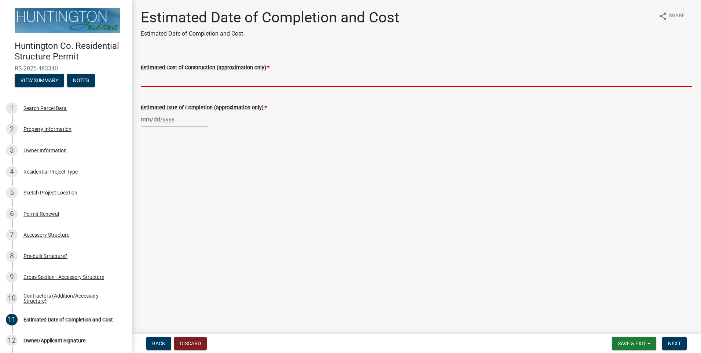
click at [188, 82] on input "Estimated Cost of Construction (approximation only): *" at bounding box center [416, 79] width 551 height 15
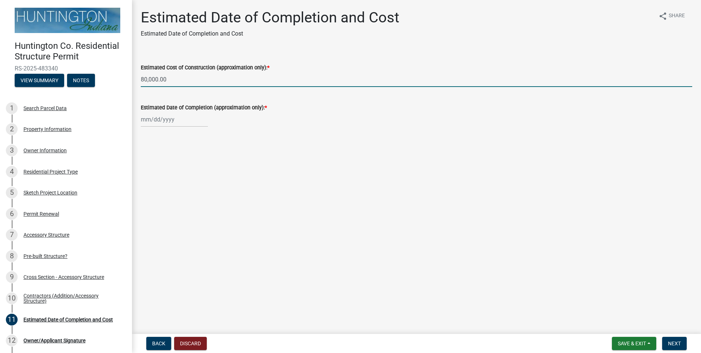
type input "80,000.00"
click at [169, 120] on div at bounding box center [174, 119] width 67 height 15
select select "9"
select select "2025"
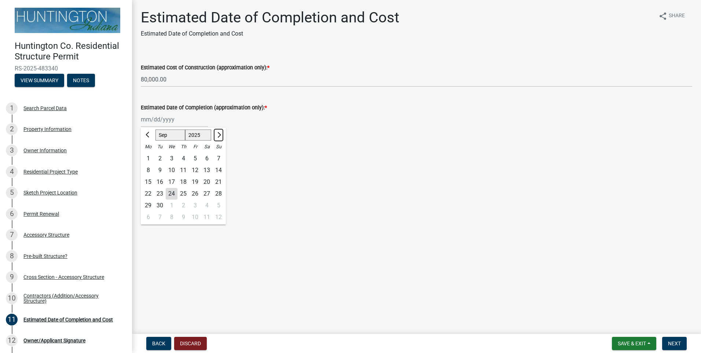
click at [218, 135] on span "Next month" at bounding box center [218, 134] width 5 height 5
select select "1"
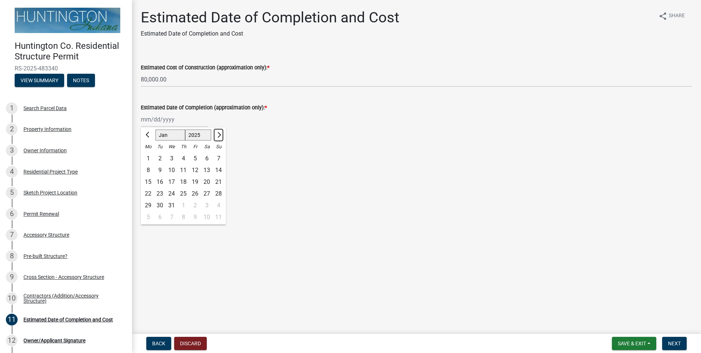
select select "2026"
click at [218, 135] on span "Next month" at bounding box center [218, 134] width 5 height 5
select select "2"
click at [207, 201] on div "28" at bounding box center [207, 205] width 12 height 12
type input "[DATE]"
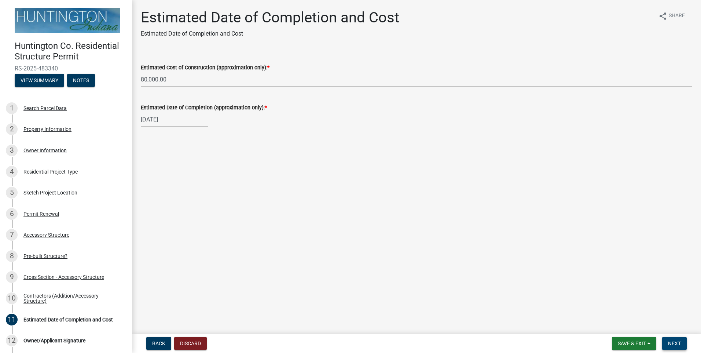
click at [677, 344] on span "Next" at bounding box center [674, 343] width 13 height 6
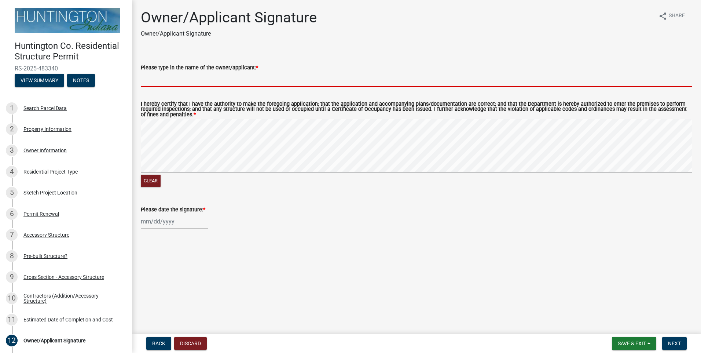
click at [179, 84] on input "Please type in the name of the owner/applicant: *" at bounding box center [416, 79] width 551 height 15
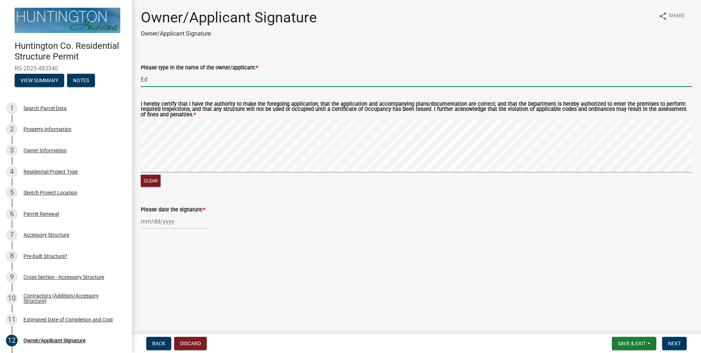
type input "E"
type input "[PERSON_NAME]"
click at [165, 221] on div at bounding box center [174, 221] width 67 height 15
select select "9"
select select "2025"
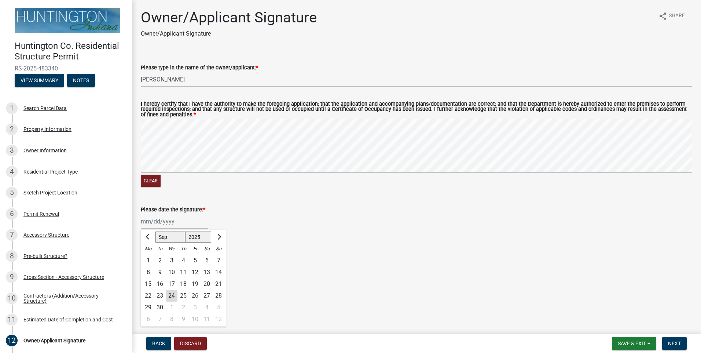
click at [172, 297] on div "24" at bounding box center [172, 296] width 12 height 12
type input "[DATE]"
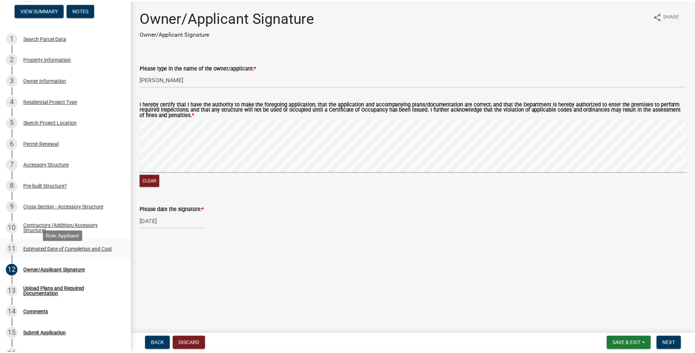
scroll to position [73, 0]
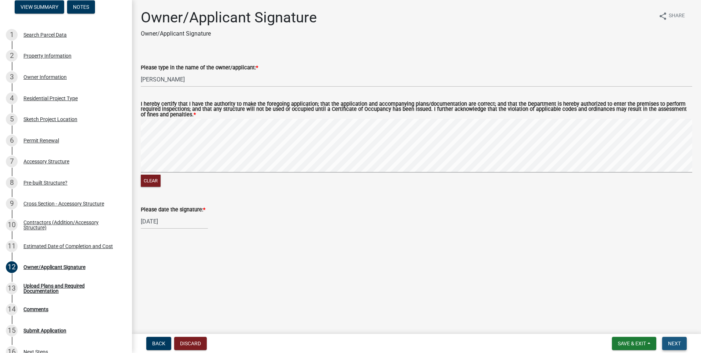
click at [672, 337] on button "Next" at bounding box center [674, 342] width 25 height 13
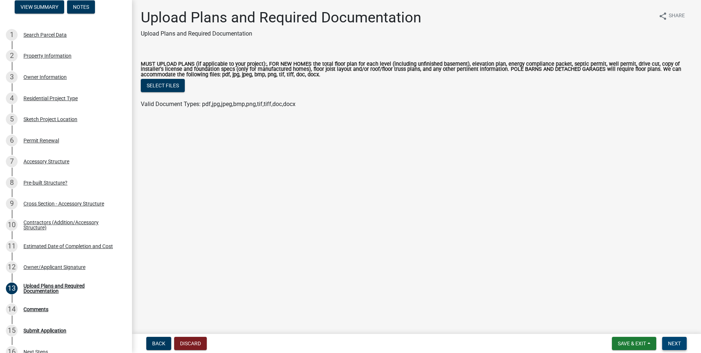
click at [673, 338] on button "Next" at bounding box center [674, 342] width 25 height 13
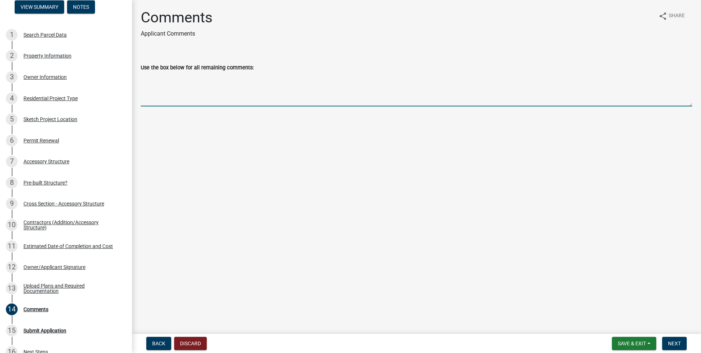
click at [248, 96] on textarea "Use the box below for all remaining comments:" at bounding box center [416, 89] width 551 height 34
type textarea "Please call [PERSON_NAME] when permit is ready to be paid for. Thank you! [PHON…"
click at [671, 348] on button "Next" at bounding box center [674, 342] width 25 height 13
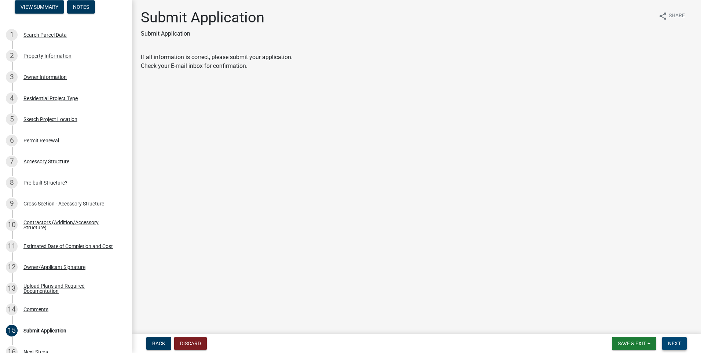
click at [670, 347] on button "Next" at bounding box center [674, 342] width 25 height 13
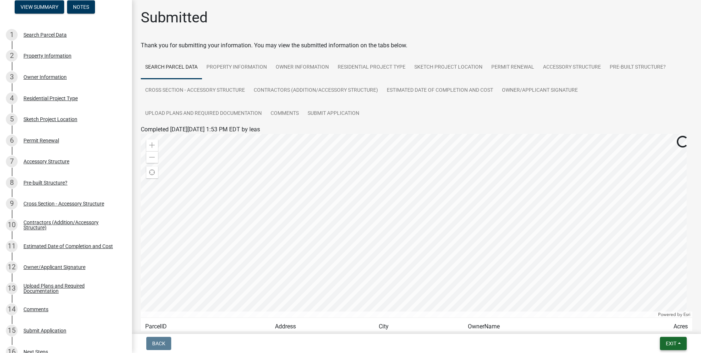
click at [669, 346] on span "Exit" at bounding box center [671, 343] width 11 height 6
click at [645, 324] on button "Save & Exit" at bounding box center [657, 324] width 59 height 18
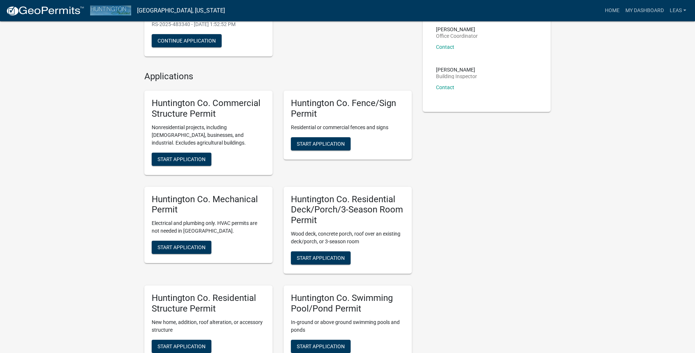
scroll to position [147, 0]
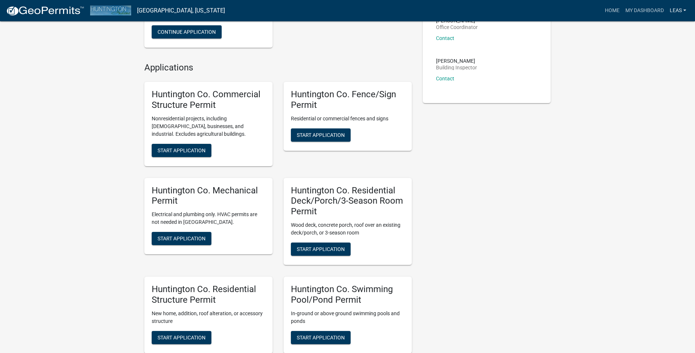
click at [674, 9] on link "leas" at bounding box center [678, 11] width 22 height 14
click at [657, 53] on link "Logout" at bounding box center [660, 54] width 59 height 18
